Goal: Task Accomplishment & Management: Manage account settings

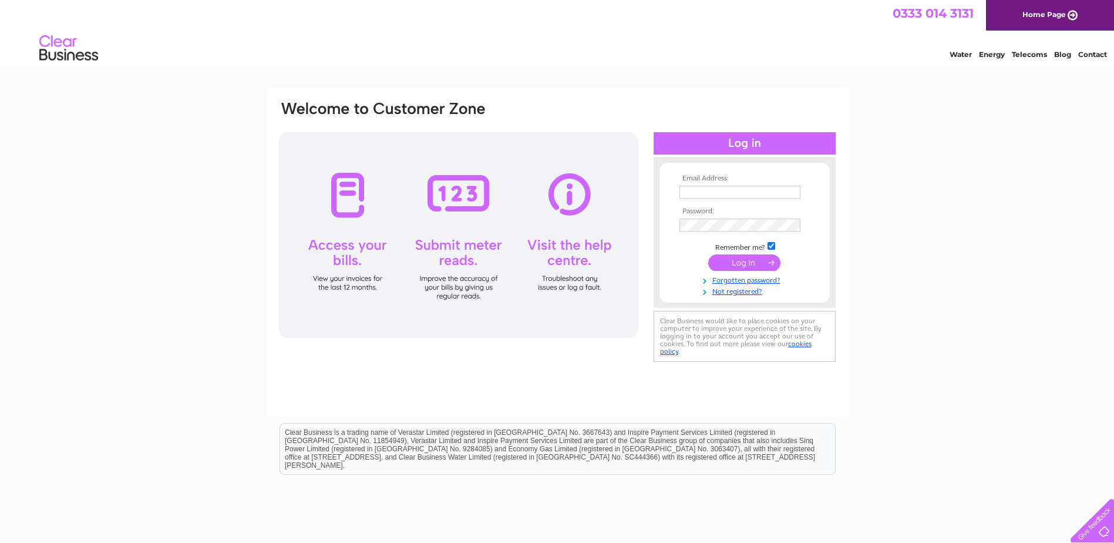
type input "philibbotson@ymail.com"
click at [742, 252] on td at bounding box center [745, 262] width 136 height 22
click at [742, 267] on input "submit" at bounding box center [744, 262] width 72 height 16
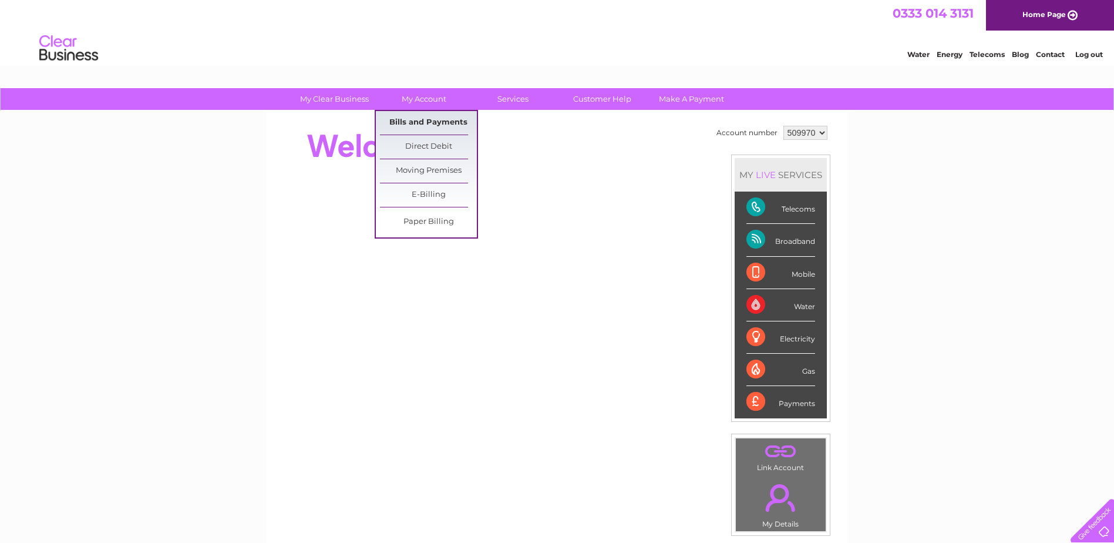
click at [433, 119] on link "Bills and Payments" at bounding box center [428, 122] width 97 height 23
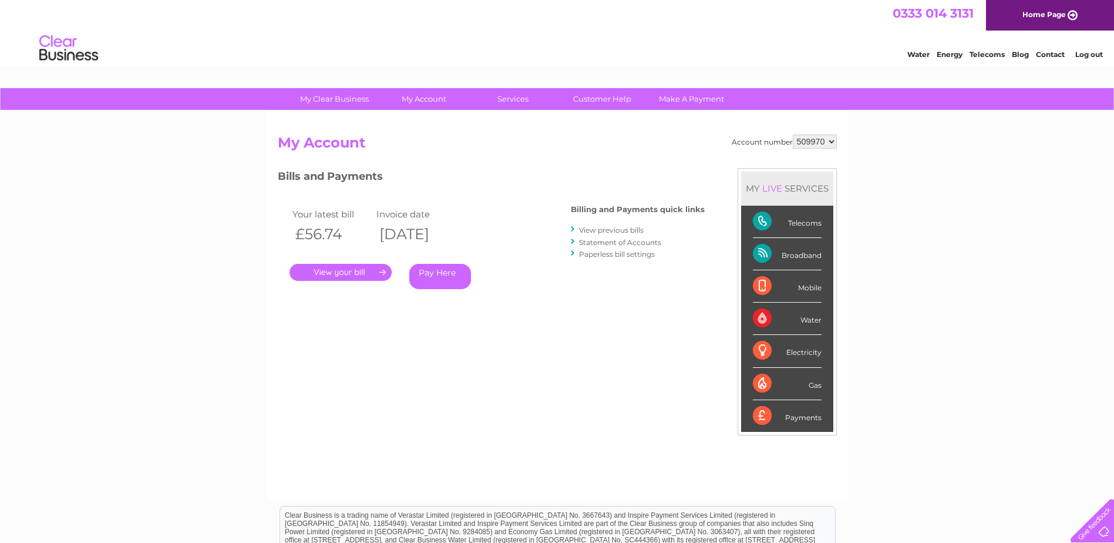
click at [374, 278] on link "." at bounding box center [341, 272] width 102 height 17
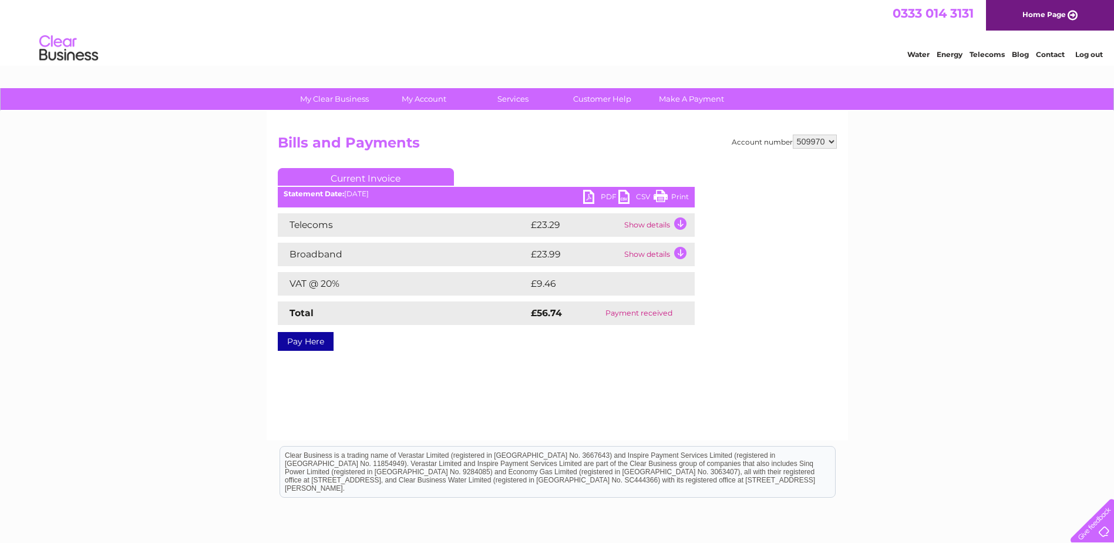
click at [600, 197] on link "PDF" at bounding box center [600, 198] width 35 height 17
